Goal: Transaction & Acquisition: Purchase product/service

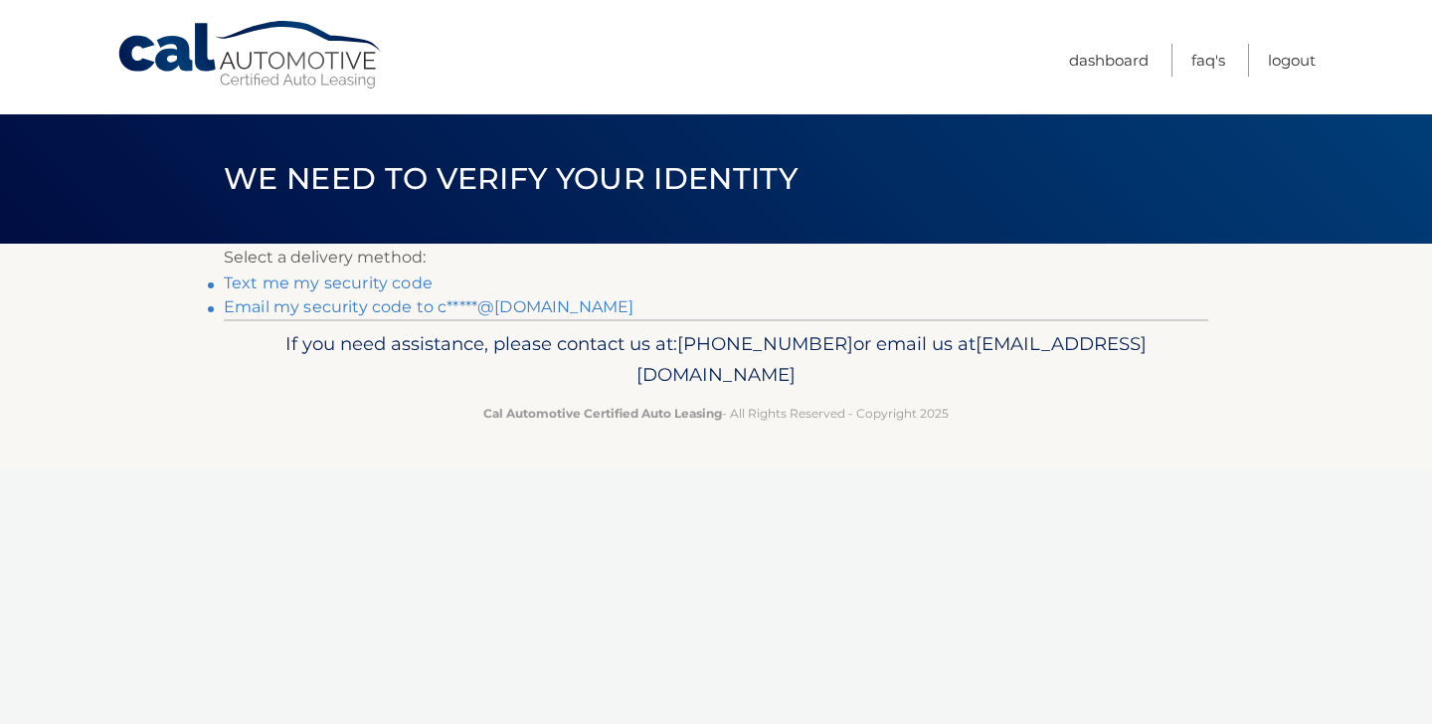
click at [377, 305] on link "Email my security code to c*****@gmail.com" at bounding box center [429, 306] width 410 height 19
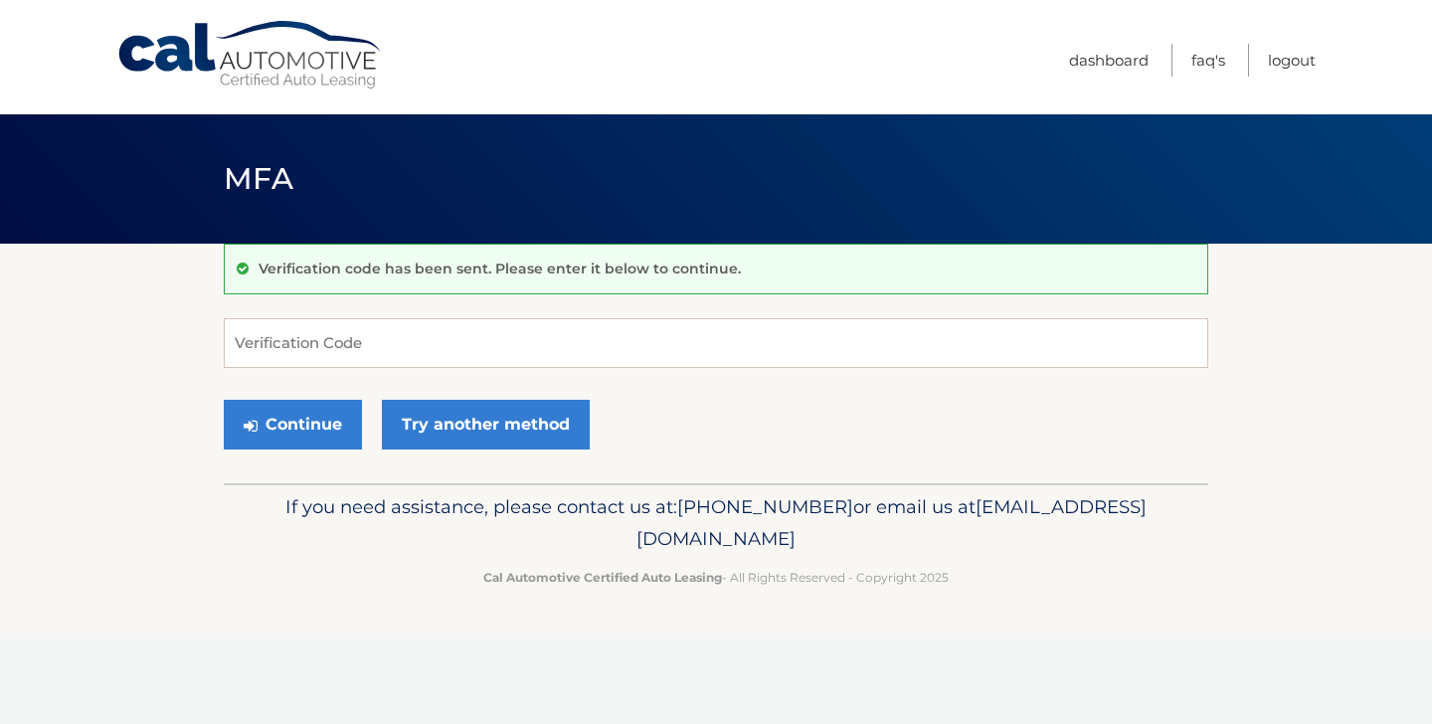
click at [681, 385] on form "Verification Code Continue Try another method" at bounding box center [716, 388] width 985 height 141
click at [680, 342] on input "Verification Code" at bounding box center [716, 343] width 985 height 50
click at [224, 400] on button "Continue" at bounding box center [293, 425] width 138 height 50
type input "136389"
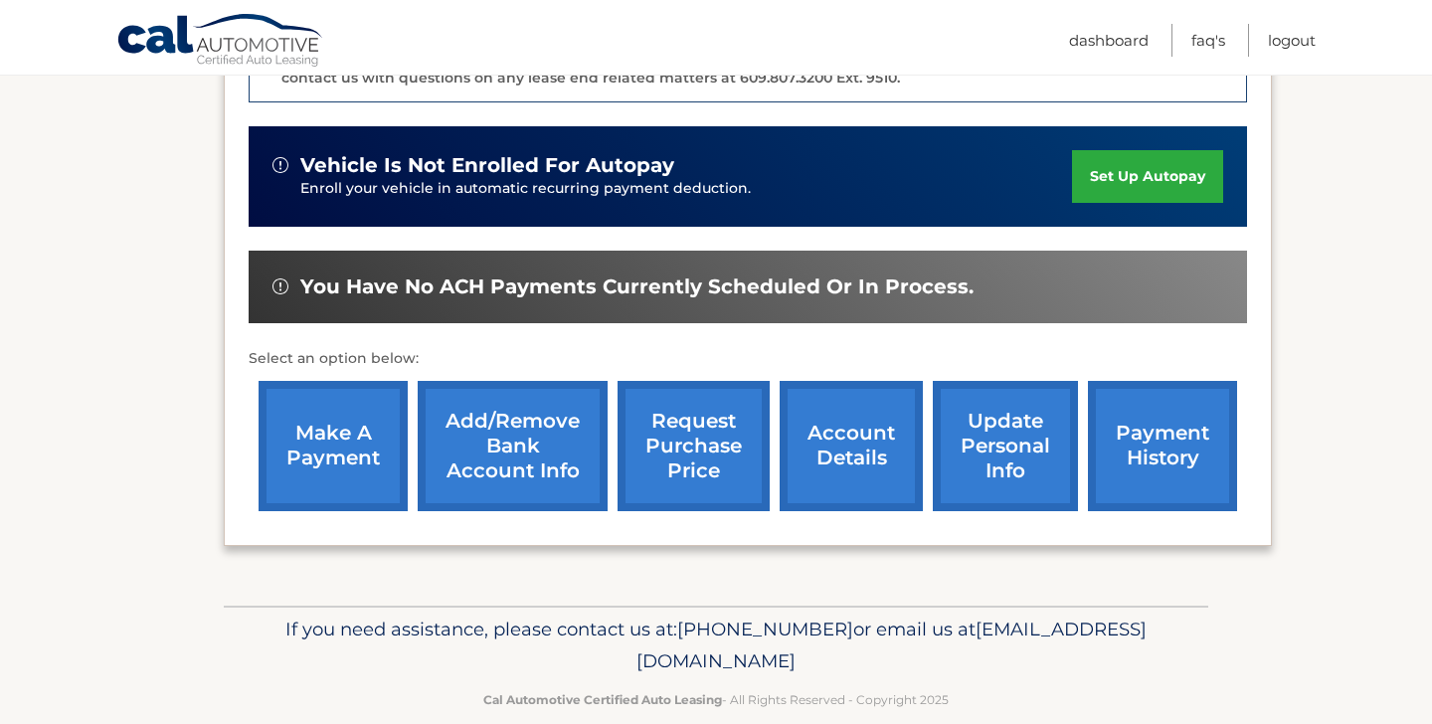
scroll to position [603, 0]
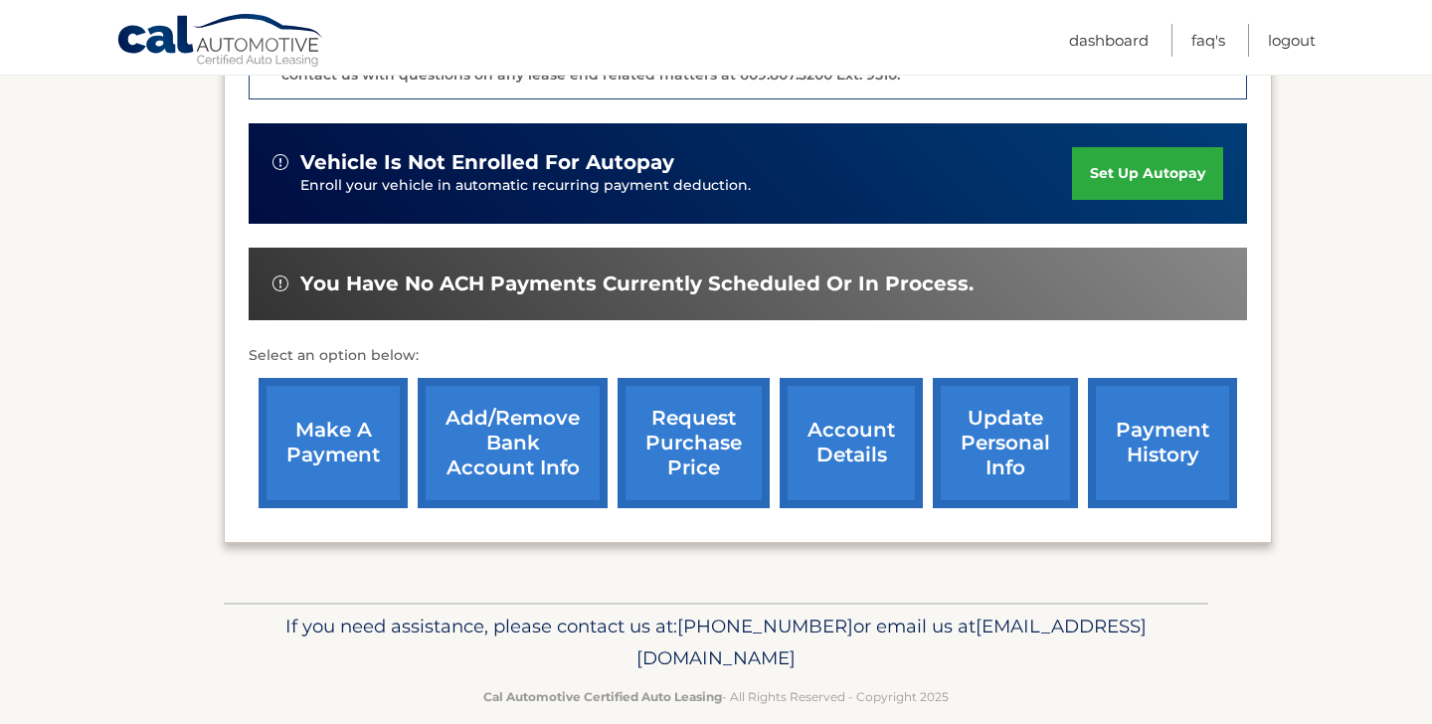
click at [330, 416] on link "make a payment" at bounding box center [333, 443] width 149 height 130
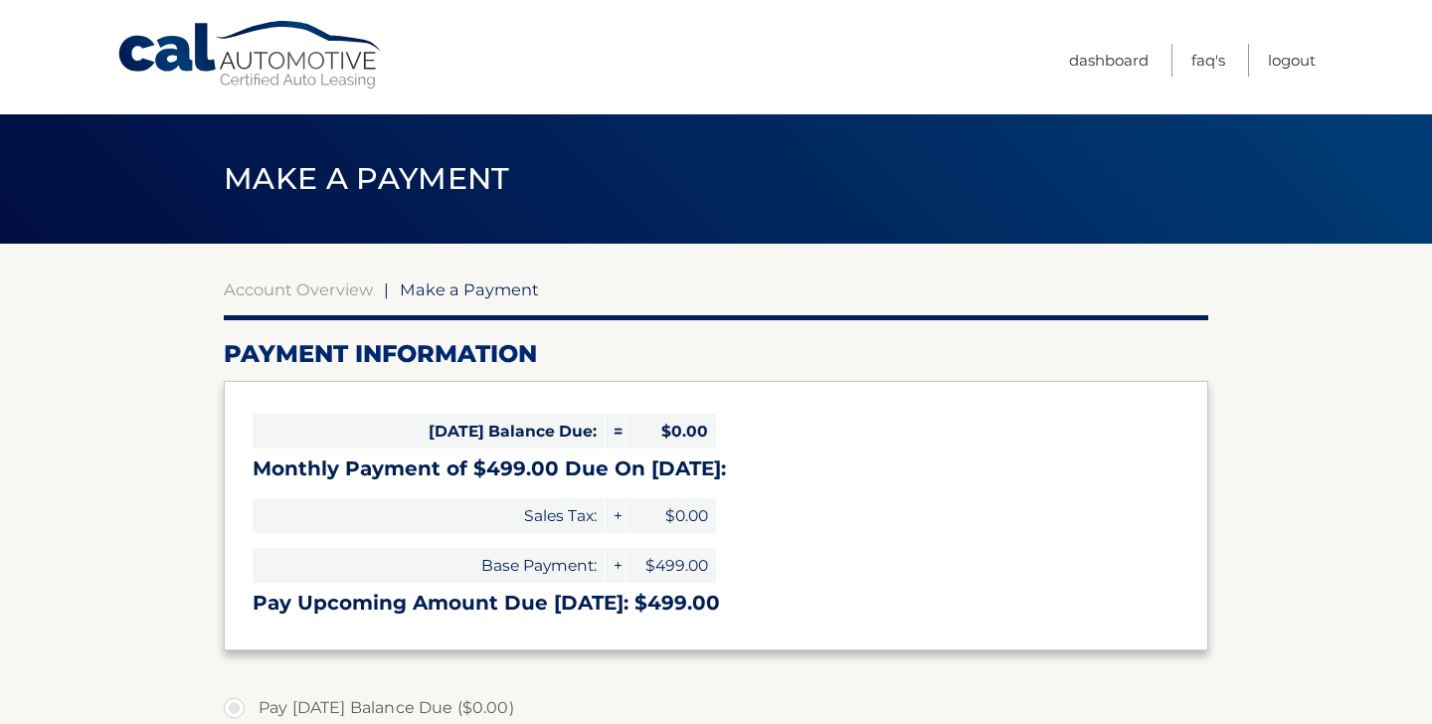
select select "MTIzNGI1ZDItNjlhMS00ZGEyLTk3OTMtYmUzMDE0YjU4Njk1"
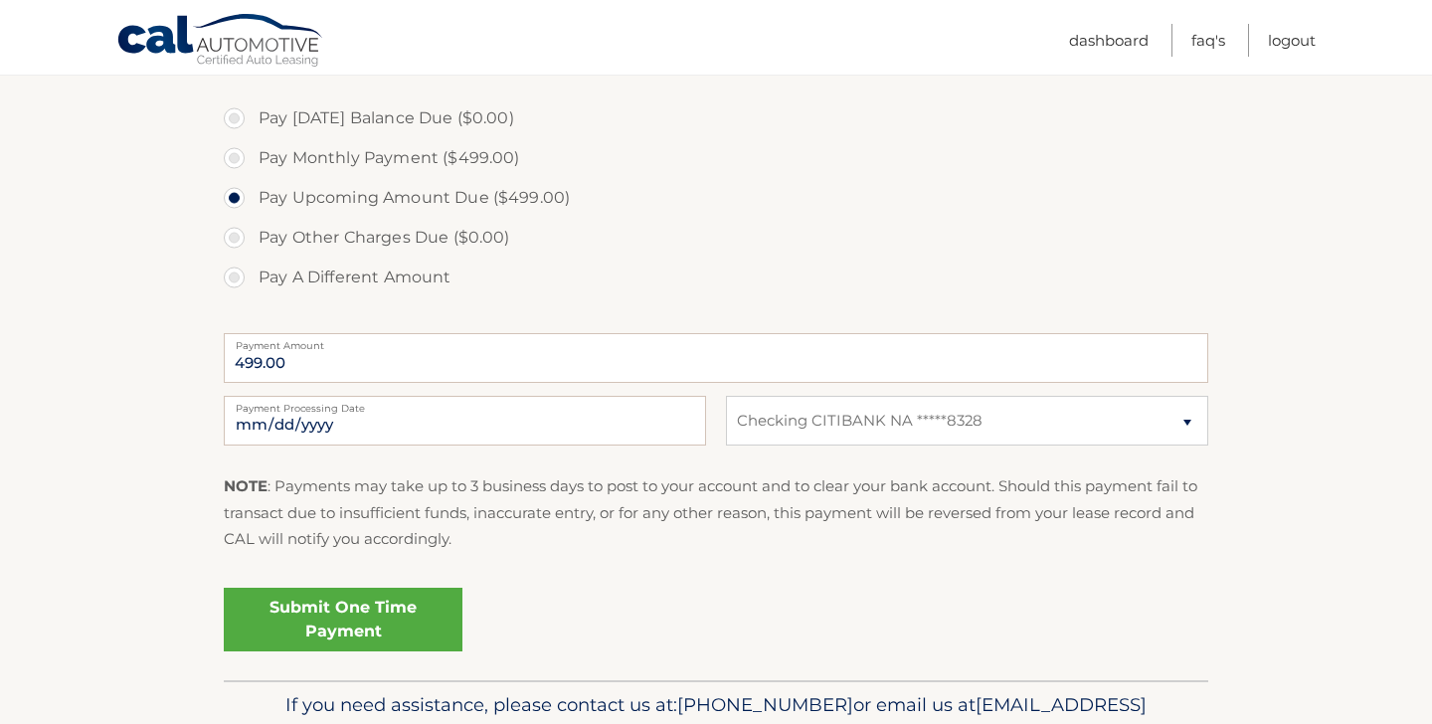
scroll to position [639, 0]
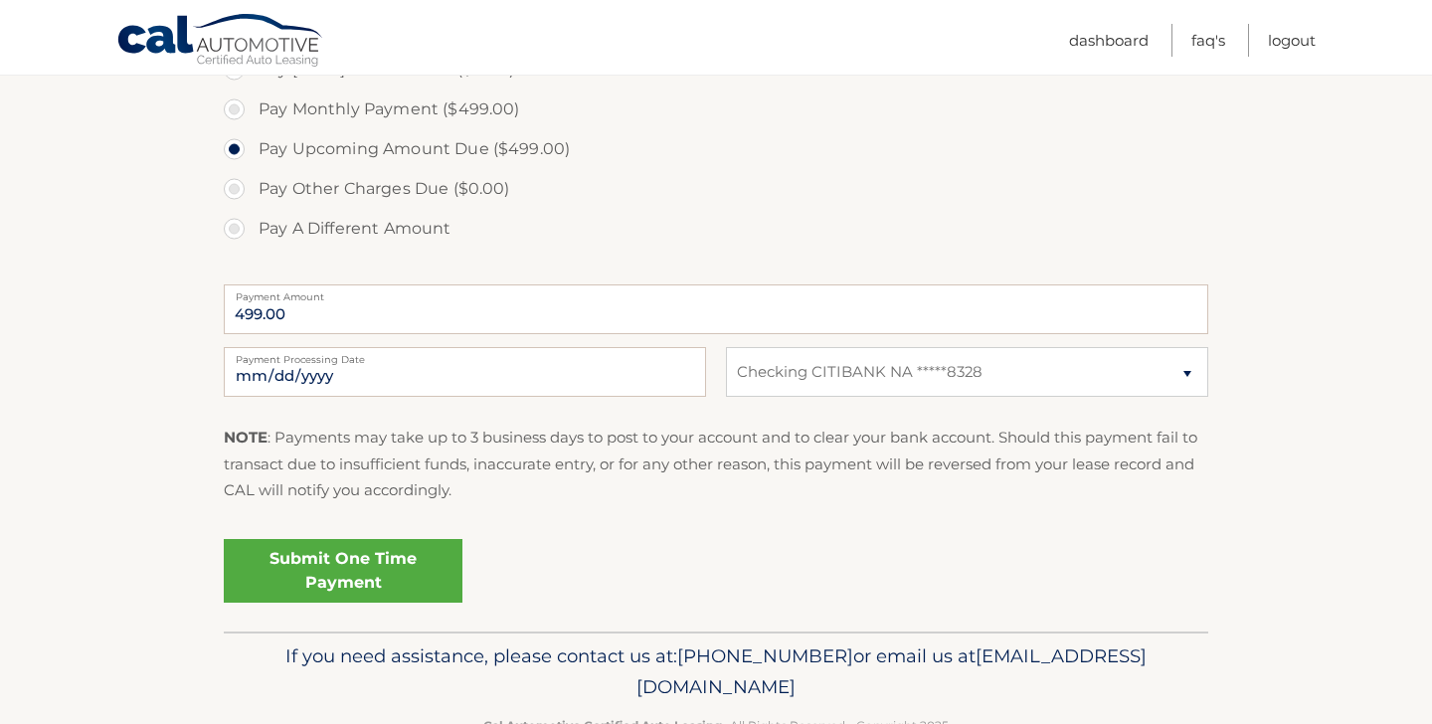
click at [346, 563] on link "Submit One Time Payment" at bounding box center [343, 571] width 239 height 64
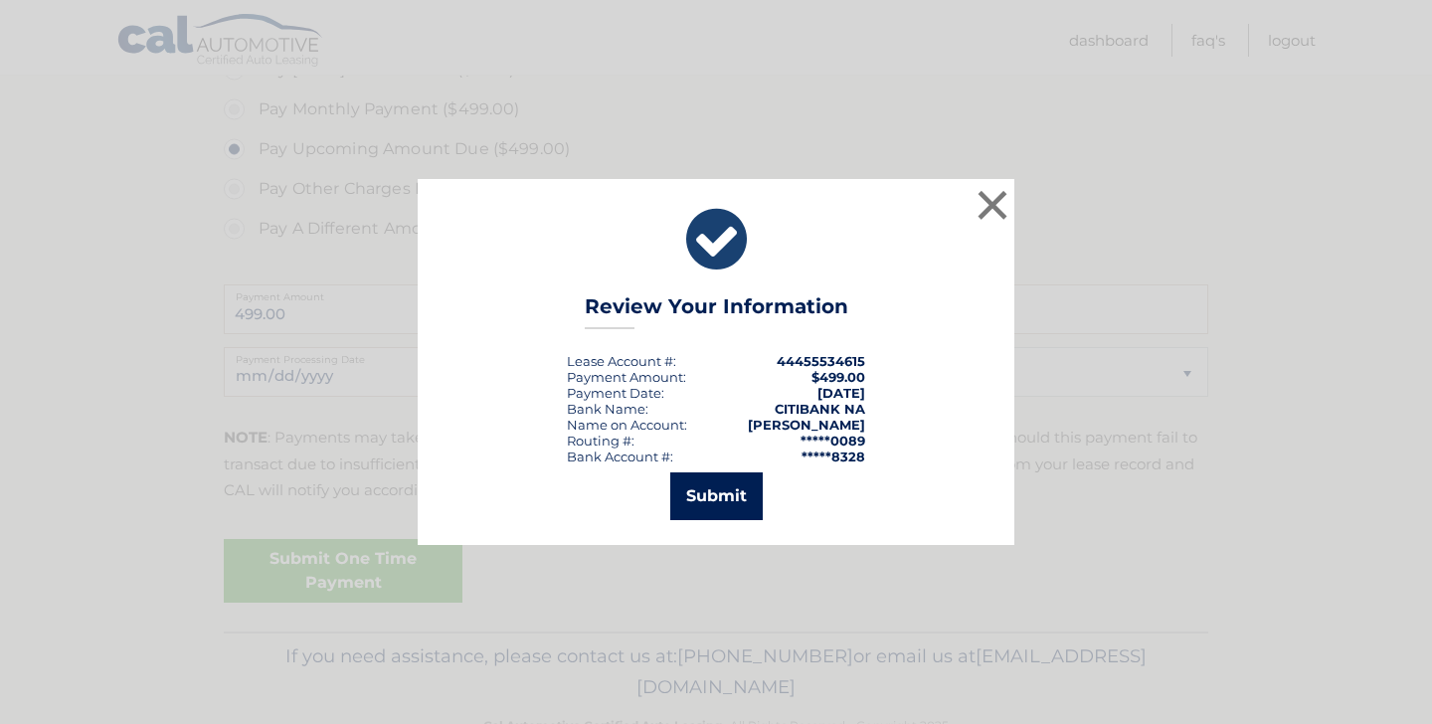
click at [696, 478] on button "Submit" at bounding box center [716, 496] width 92 height 48
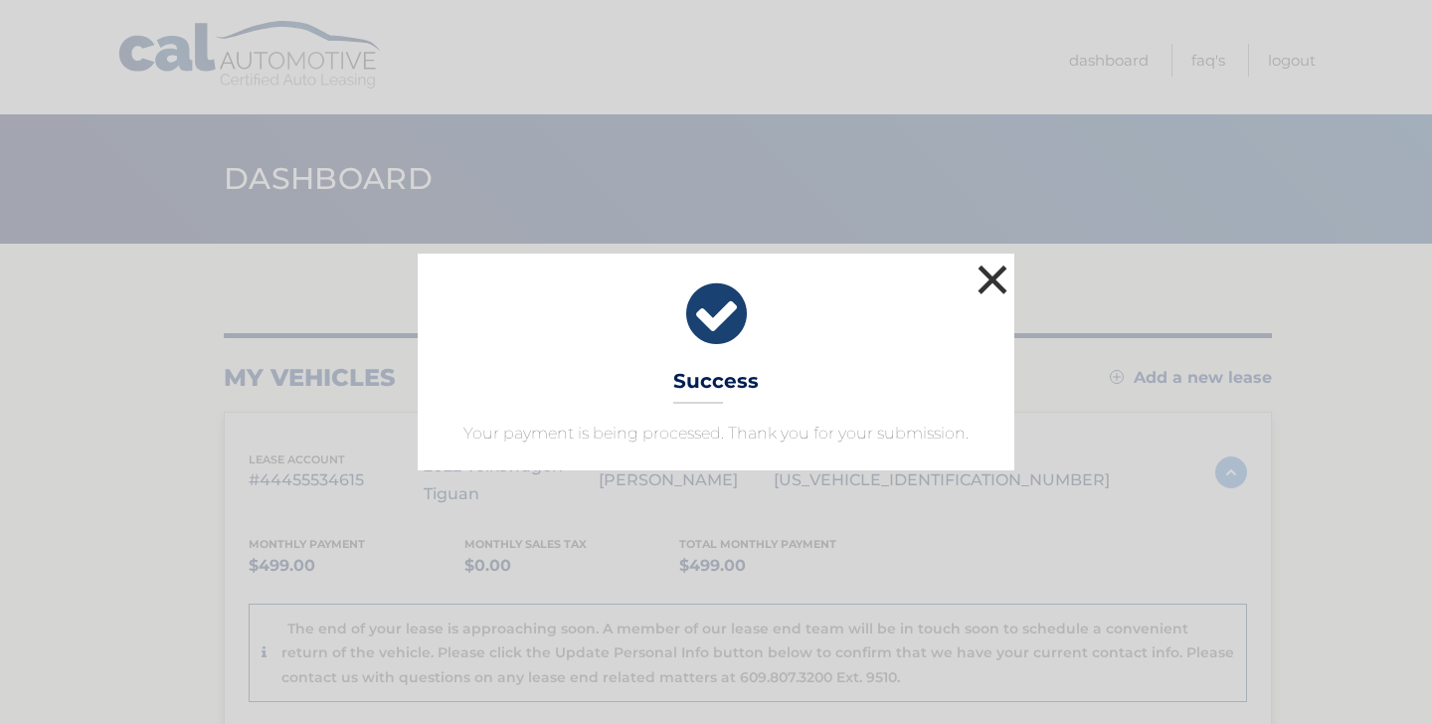
click at [1002, 277] on button "×" at bounding box center [993, 280] width 40 height 40
